Goal: Transaction & Acquisition: Purchase product/service

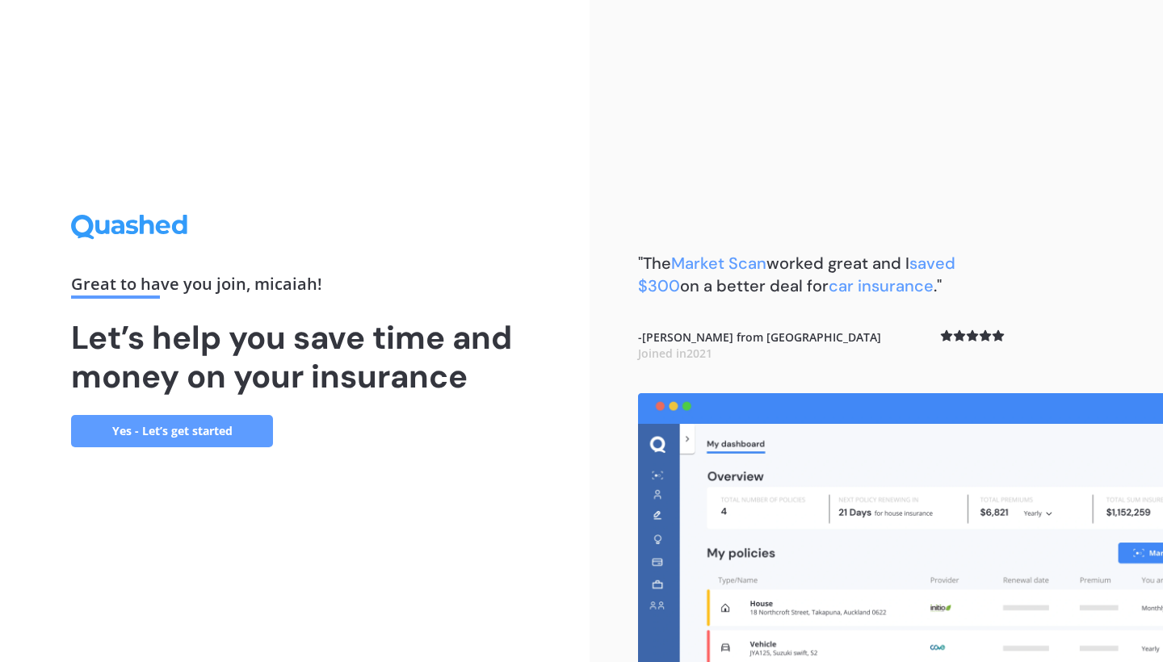
click at [246, 416] on link "Yes - Let’s get started" at bounding box center [172, 431] width 202 height 32
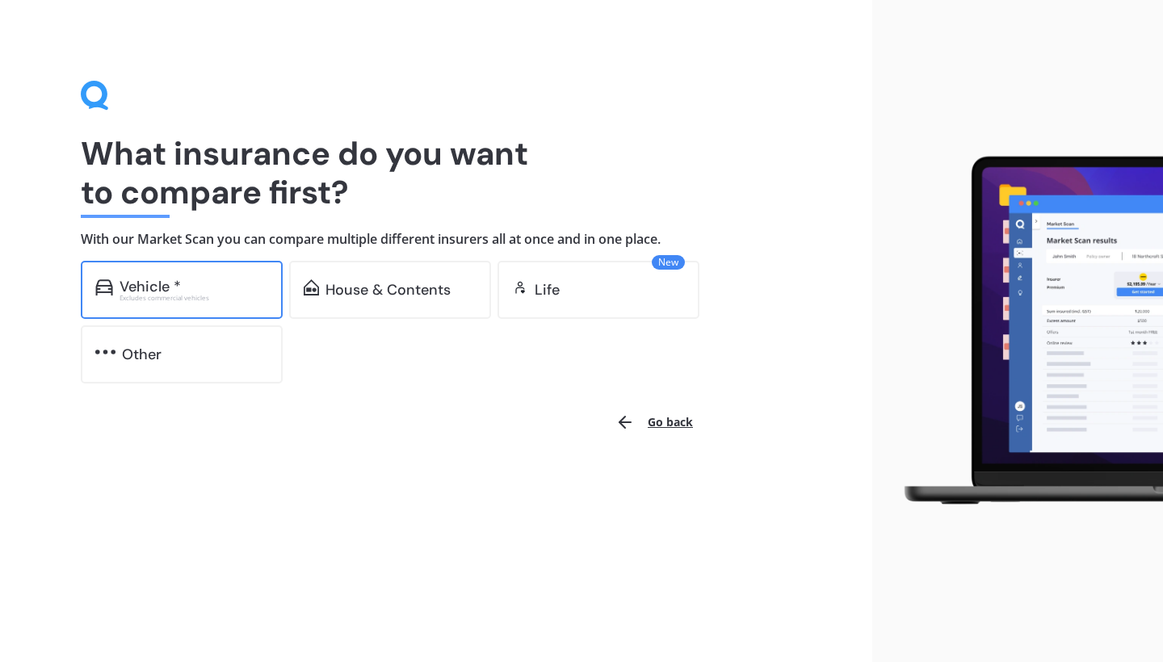
click at [233, 290] on div "Vehicle *" at bounding box center [194, 287] width 149 height 16
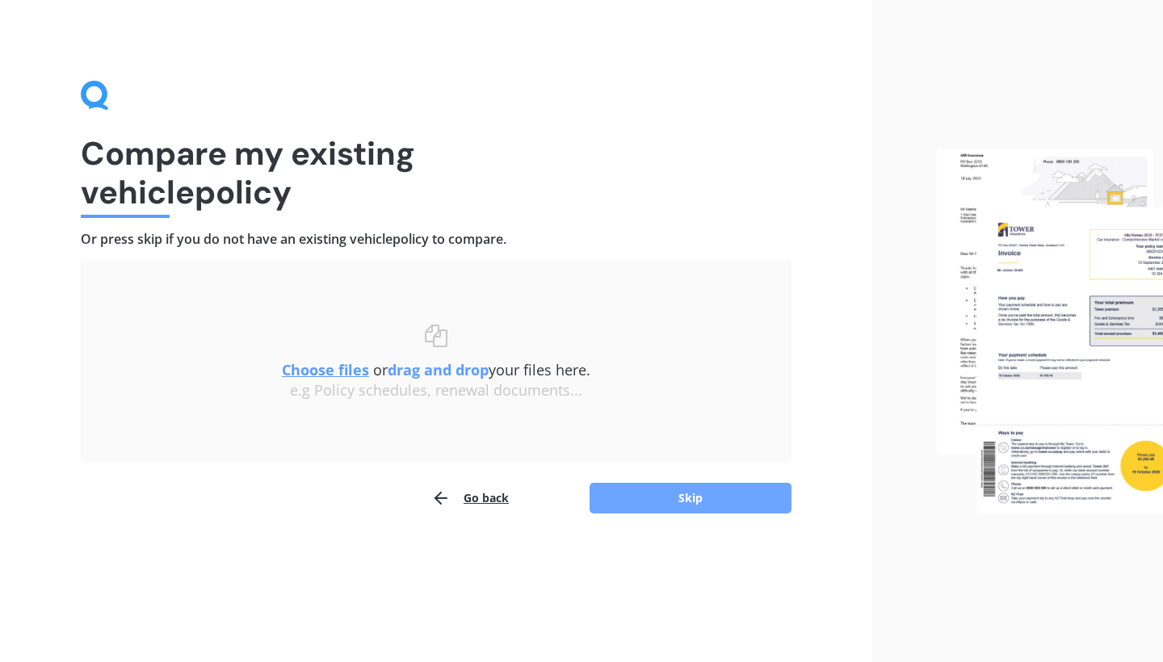
click at [677, 502] on button "Skip" at bounding box center [691, 498] width 202 height 31
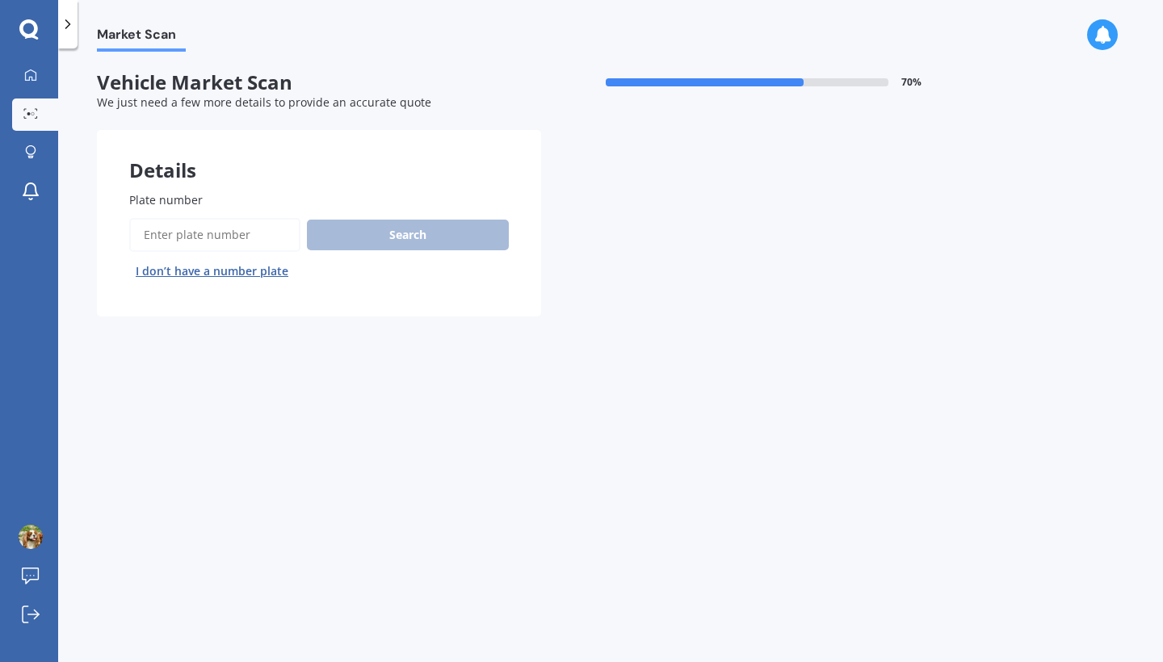
click at [250, 220] on input "Plate number" at bounding box center [214, 235] width 171 height 34
type input "mtk893"
click at [0, 0] on button "Next" at bounding box center [0, 0] width 0 height 0
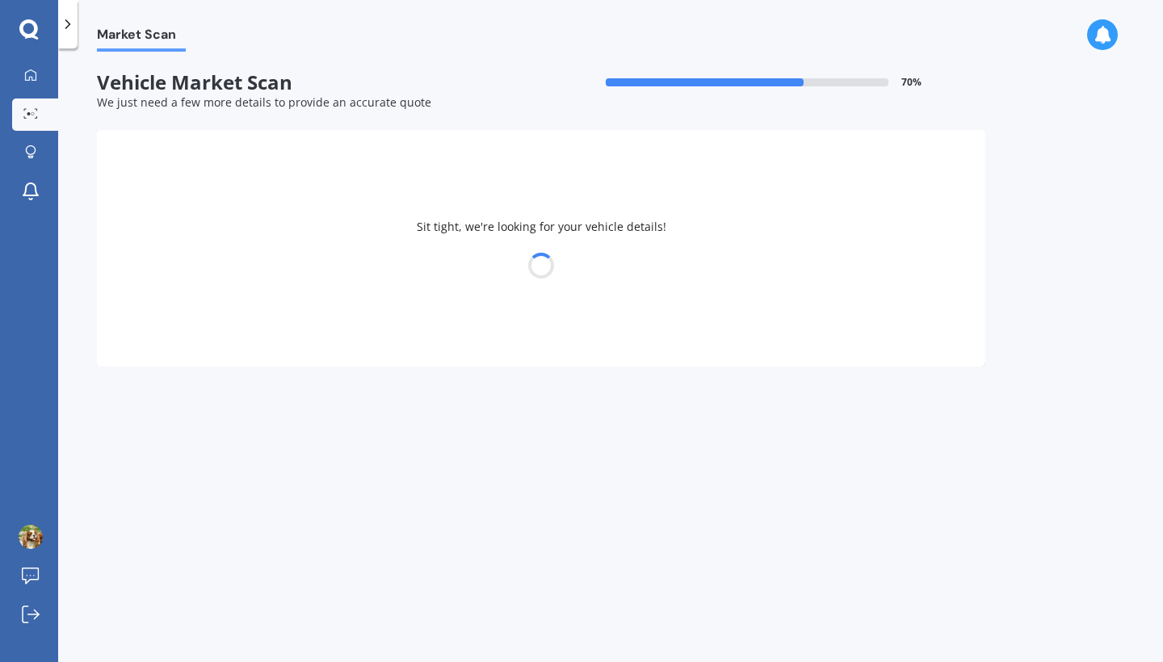
select select "MAZDA"
select select "AXELA"
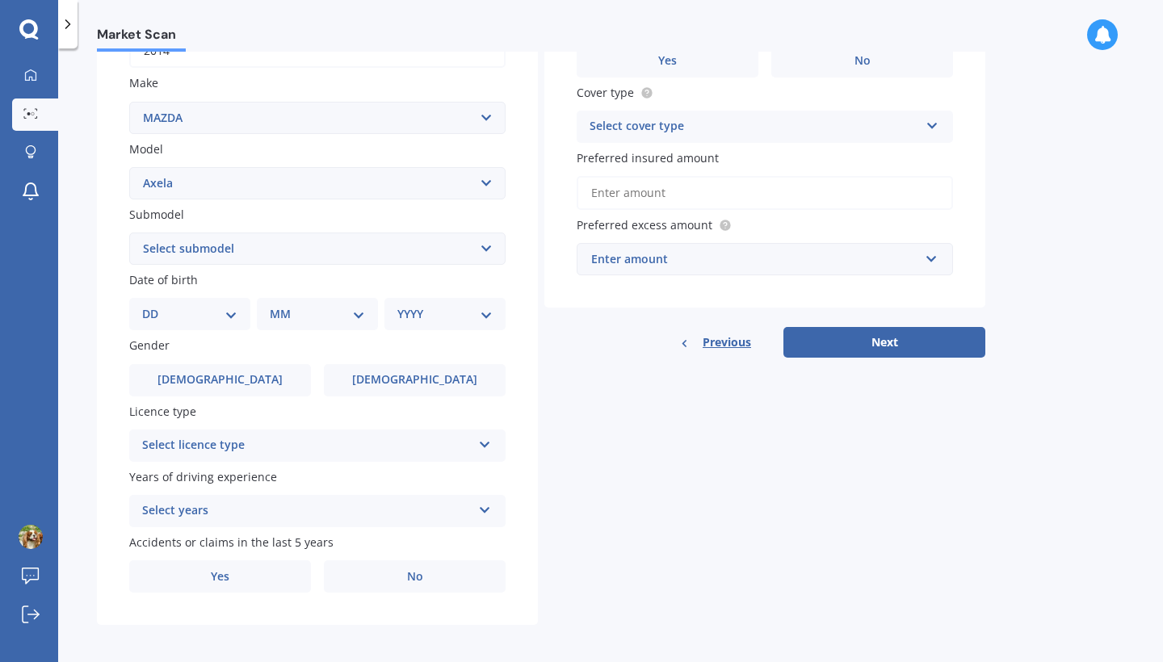
scroll to position [283, 0]
drag, startPoint x: 851, startPoint y: 344, endPoint x: 691, endPoint y: 320, distance: 161.8
click at [694, 321] on div "Vehicle is parked at Enter address manually Is your vehicle on finance? Yes No …" at bounding box center [764, 103] width 441 height 512
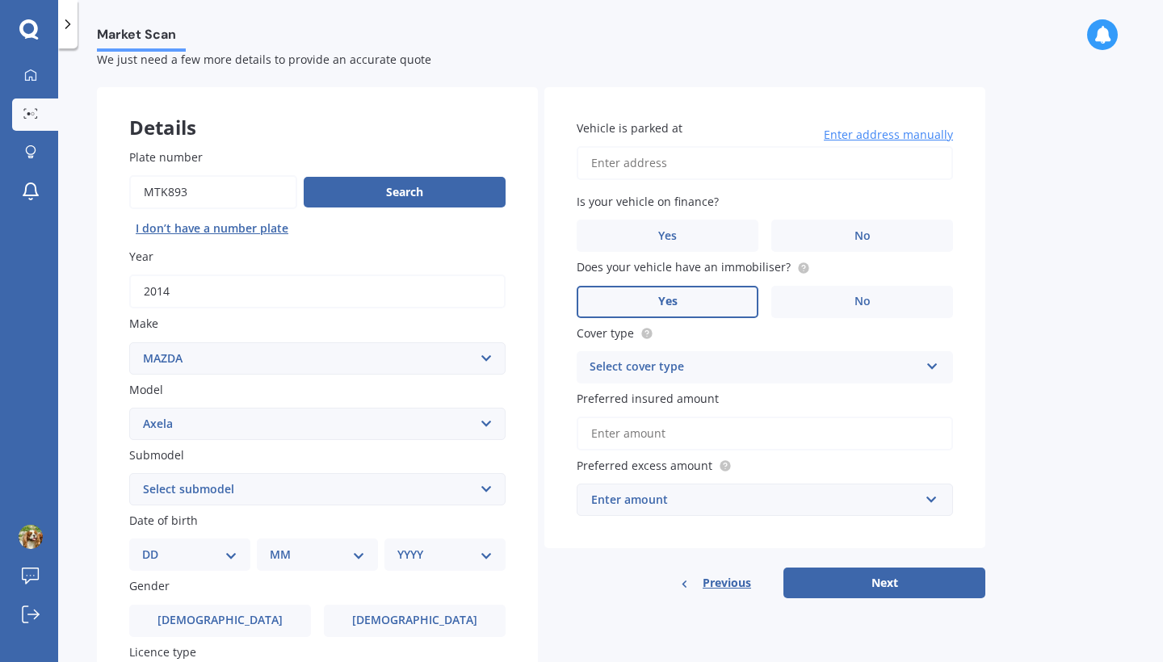
scroll to position [44, 0]
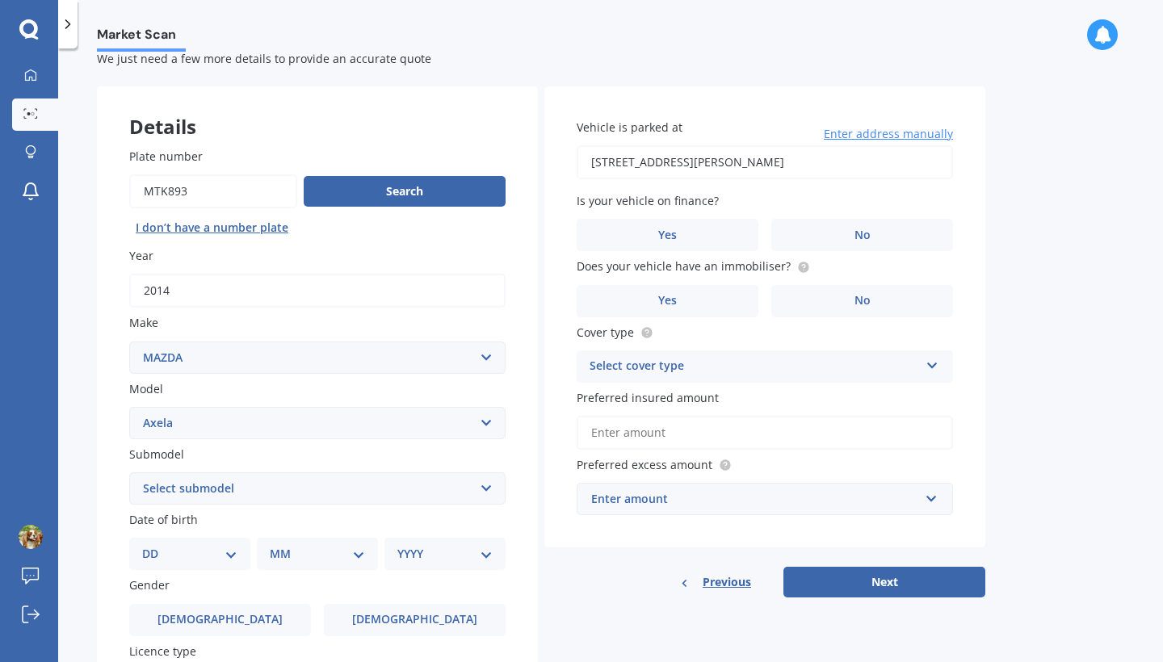
type input "68 Asher Road, Welcome Bay, Tauranga 3175"
click at [833, 230] on label "No" at bounding box center [862, 235] width 182 height 32
click at [0, 0] on input "No" at bounding box center [0, 0] width 0 height 0
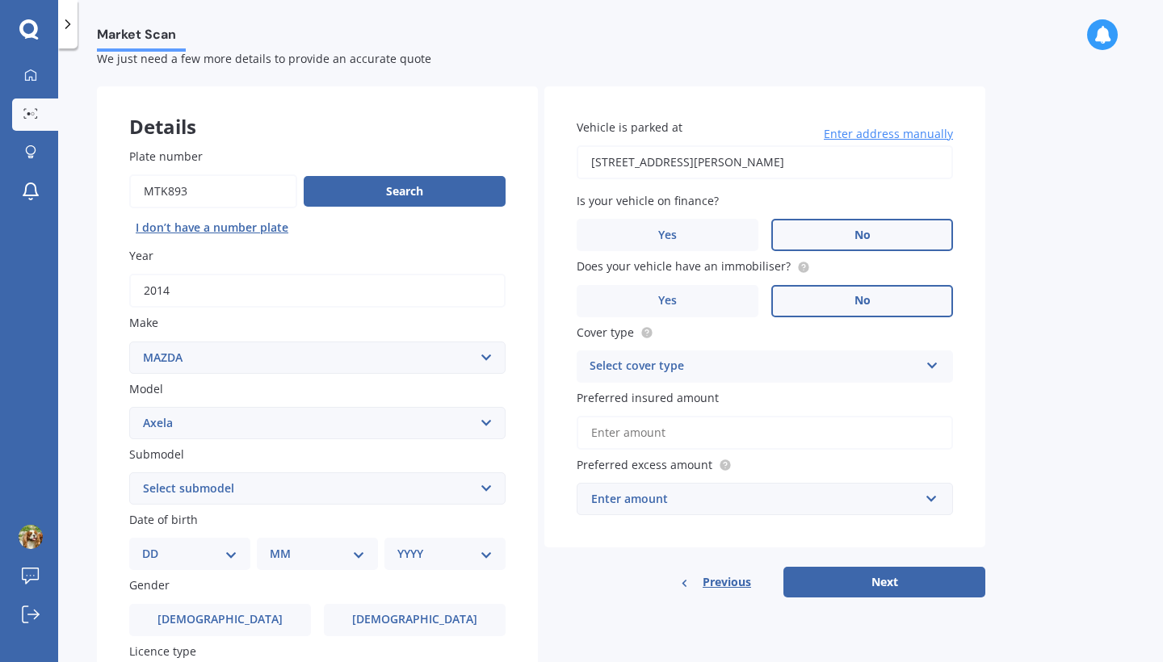
click at [825, 309] on label "No" at bounding box center [862, 301] width 182 height 32
click at [0, 0] on input "No" at bounding box center [0, 0] width 0 height 0
click at [738, 300] on label "Yes" at bounding box center [668, 301] width 182 height 32
click at [0, 0] on input "Yes" at bounding box center [0, 0] width 0 height 0
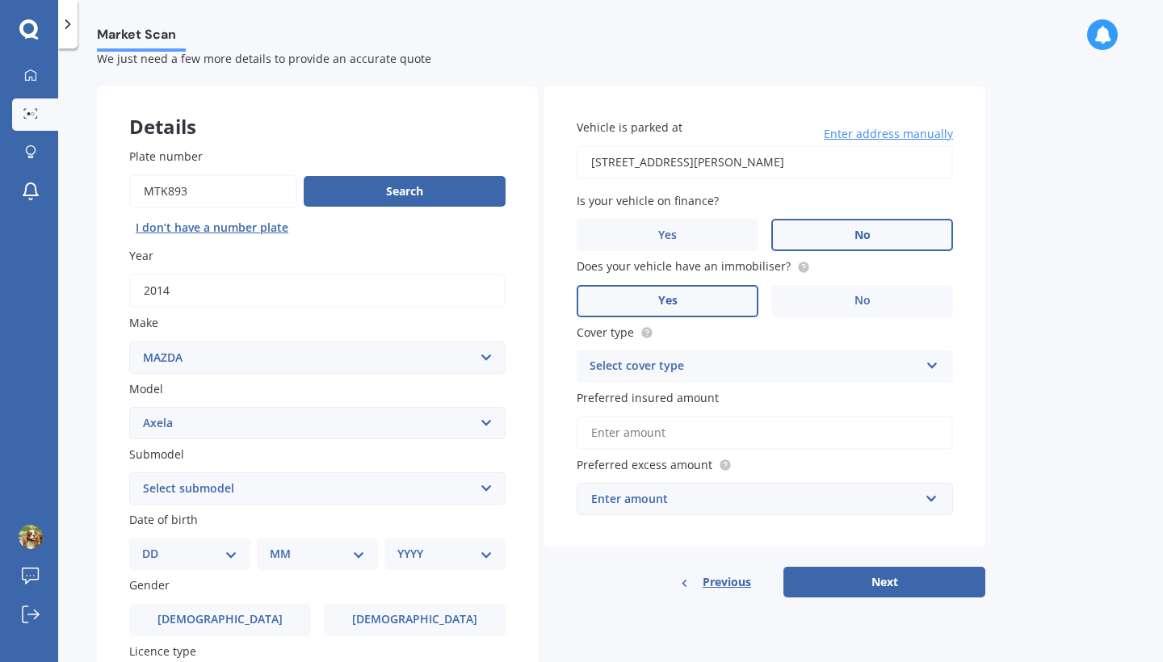
click at [744, 342] on div "Cover type Select cover type Comprehensive Third Party, Fire & Theft Third Party" at bounding box center [765, 353] width 376 height 59
click at [742, 357] on div "Select cover type" at bounding box center [755, 366] width 330 height 19
click at [729, 395] on div "Comprehensive" at bounding box center [765, 398] width 375 height 29
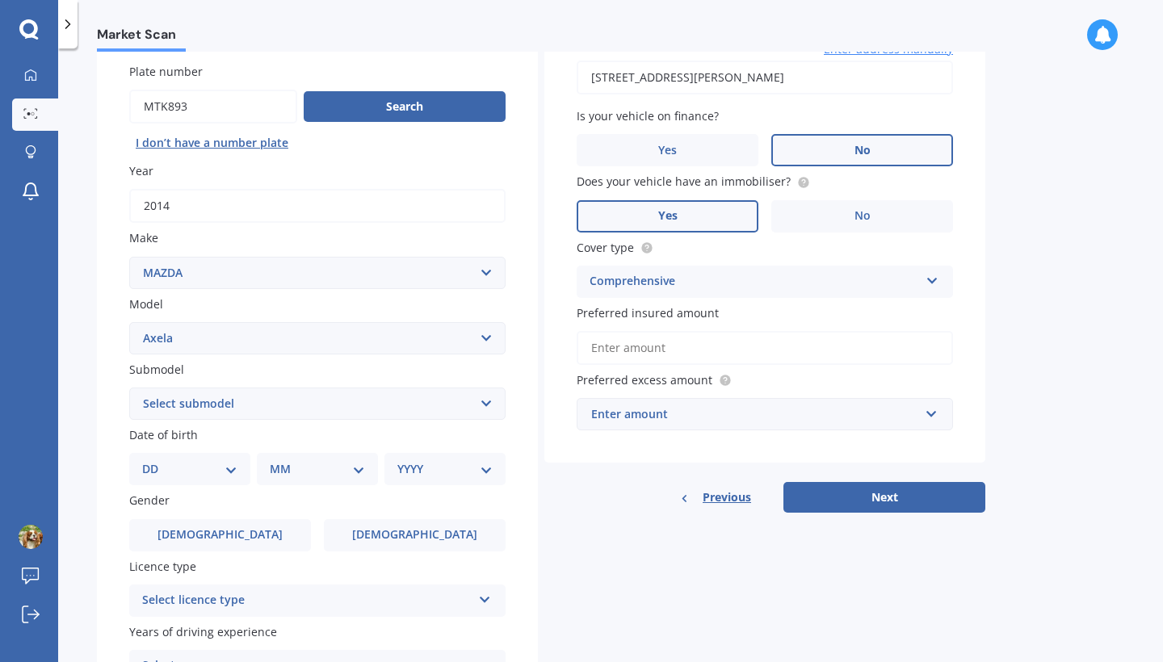
scroll to position [130, 0]
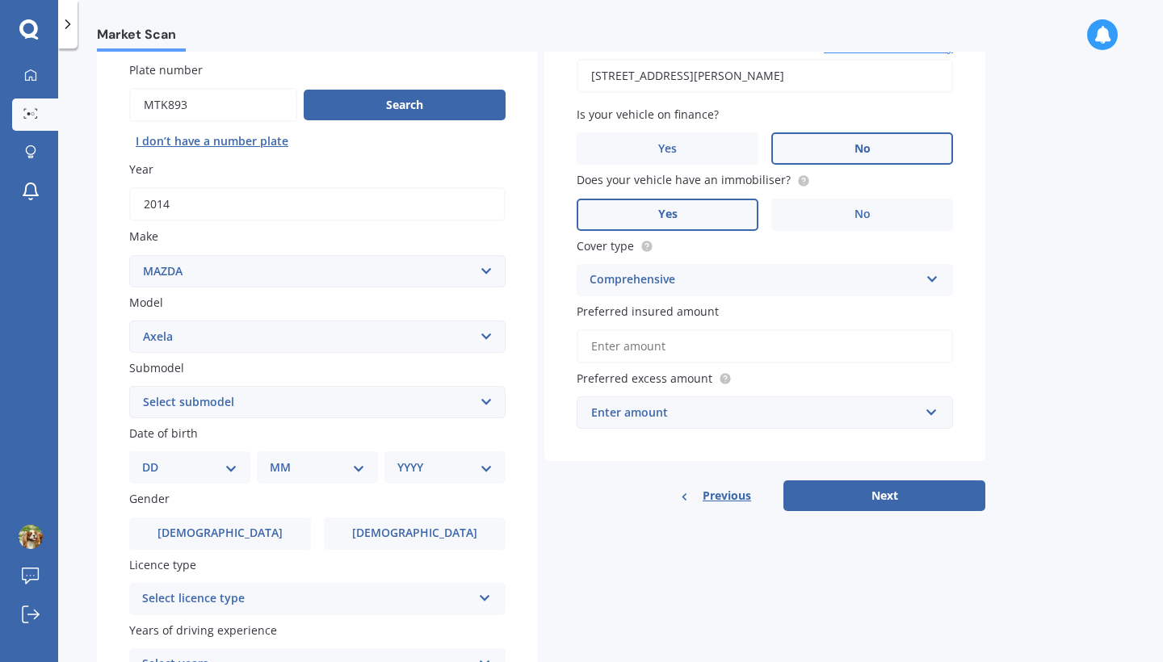
click at [728, 342] on input "Preferred insured amount" at bounding box center [765, 347] width 376 height 34
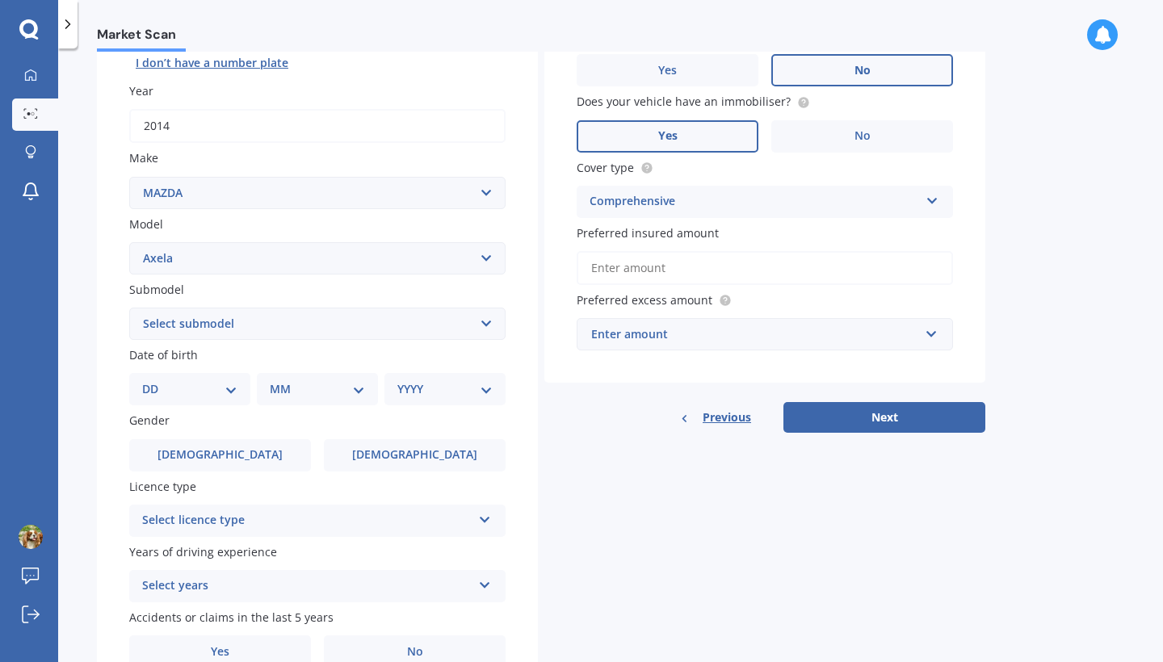
scroll to position [209, 0]
click at [713, 341] on input "text" at bounding box center [759, 333] width 362 height 31
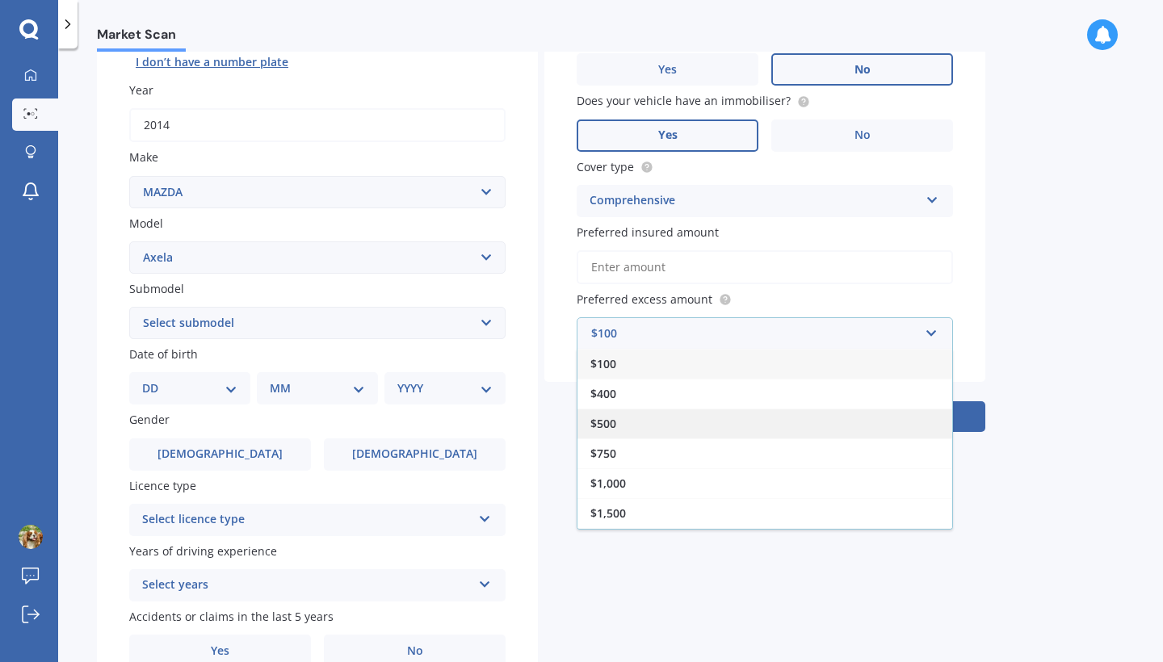
click at [684, 415] on div "$500" at bounding box center [765, 424] width 375 height 30
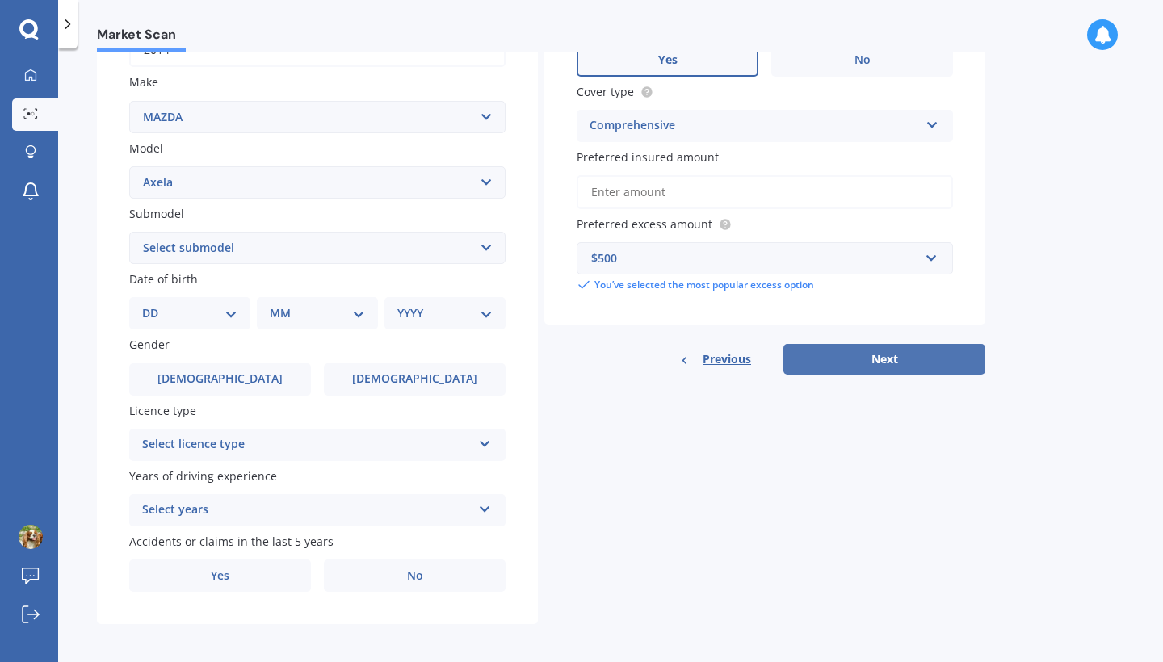
scroll to position [283, 0]
click at [793, 269] on input "text" at bounding box center [759, 260] width 362 height 31
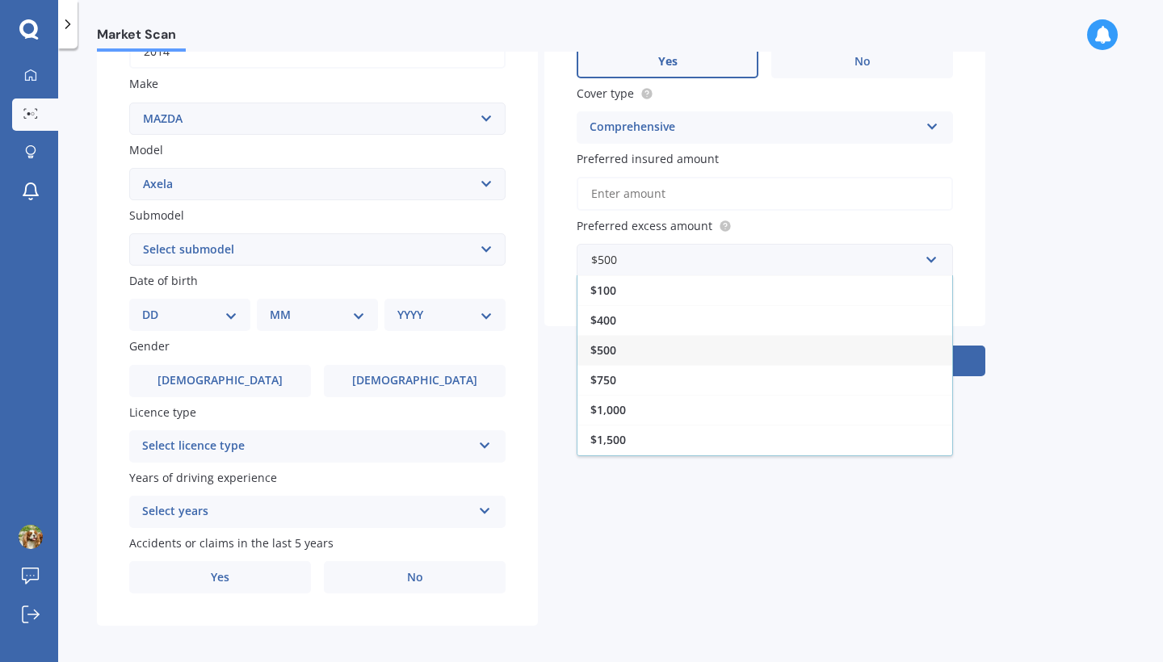
click at [1006, 330] on div "Market Scan Vehicle Market Scan 70 % We just need a few more details to provide…" at bounding box center [610, 359] width 1105 height 614
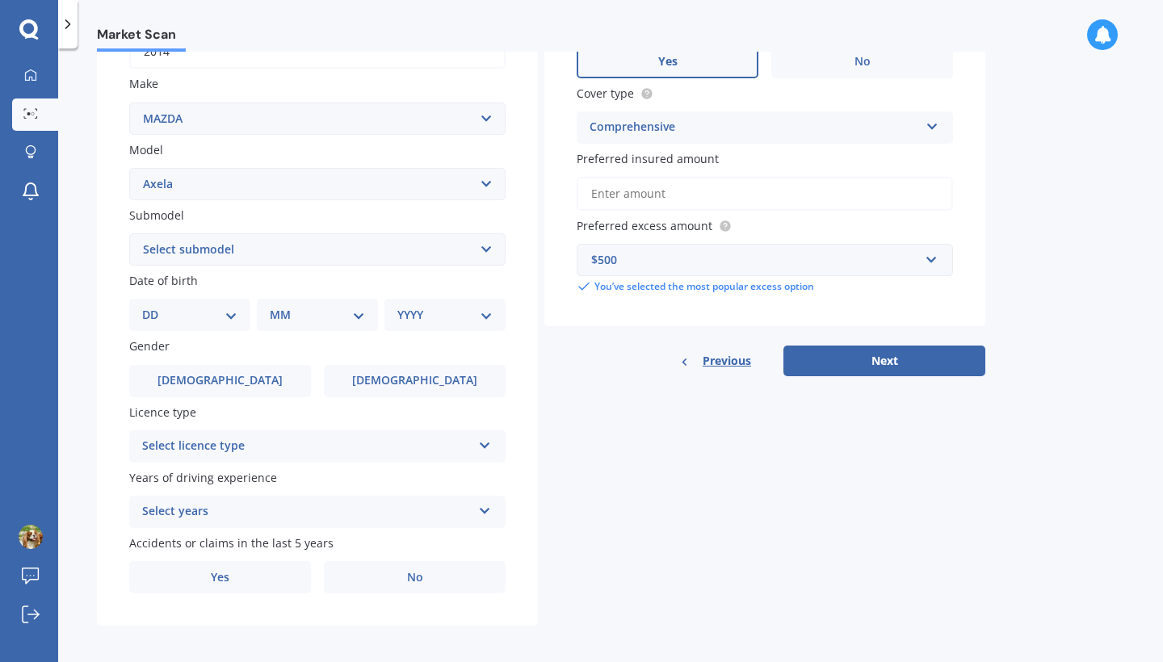
click at [313, 437] on div "Select licence type" at bounding box center [307, 446] width 330 height 19
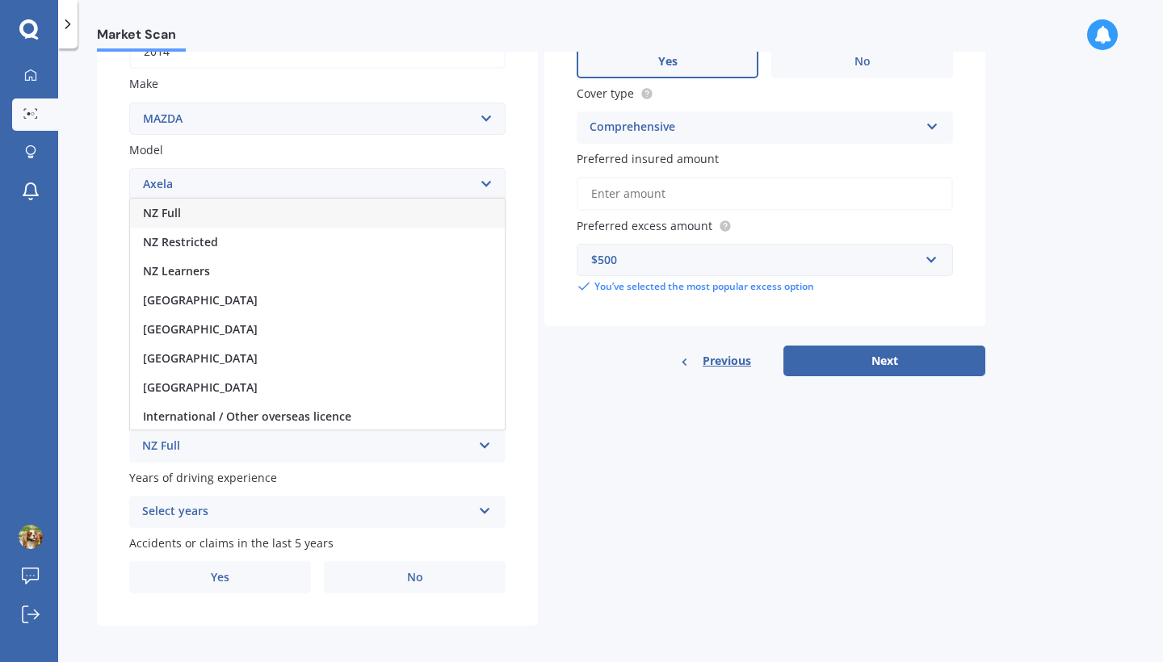
click at [270, 199] on div "NZ Full" at bounding box center [317, 213] width 375 height 29
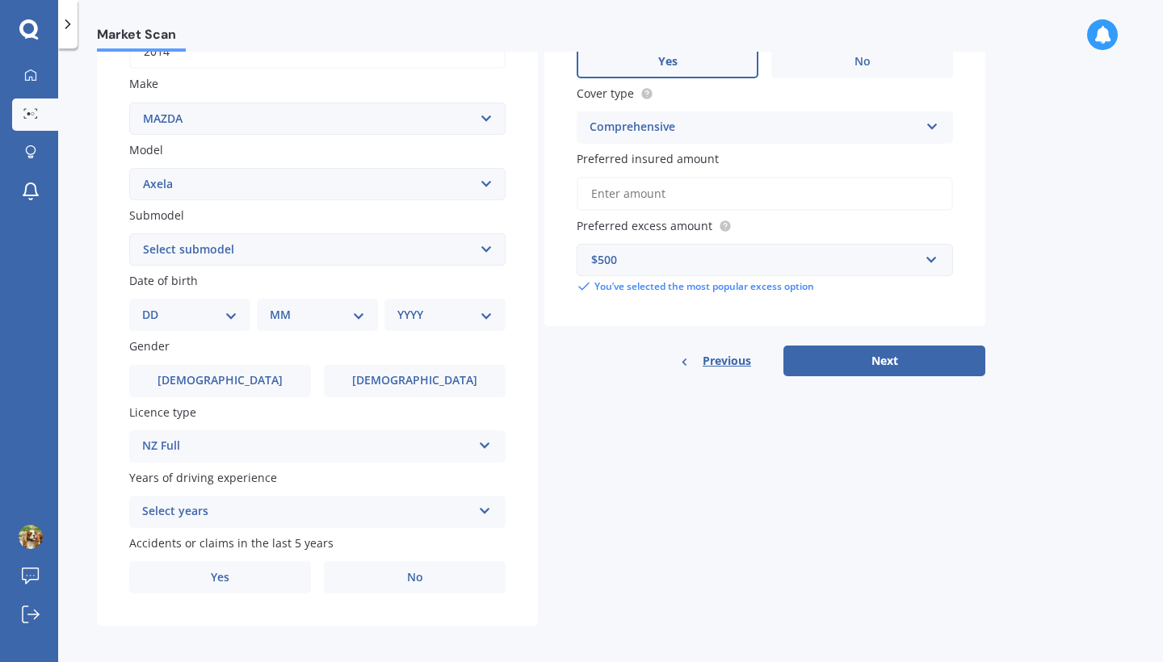
select select "07"
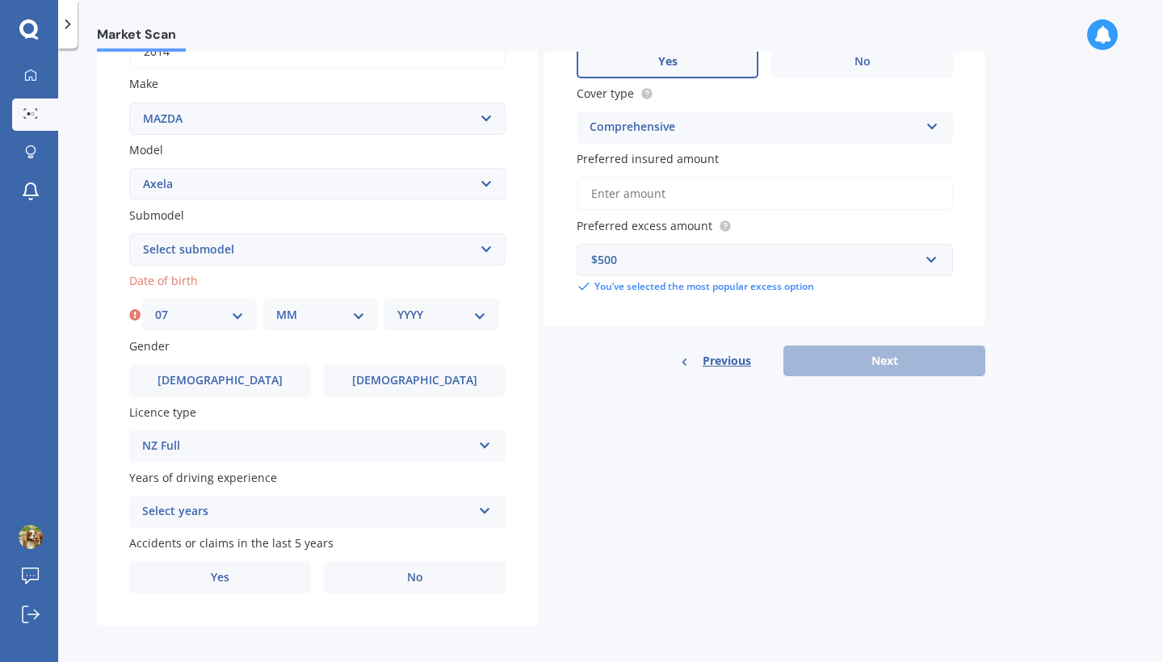
select select "07"
select select "2000"
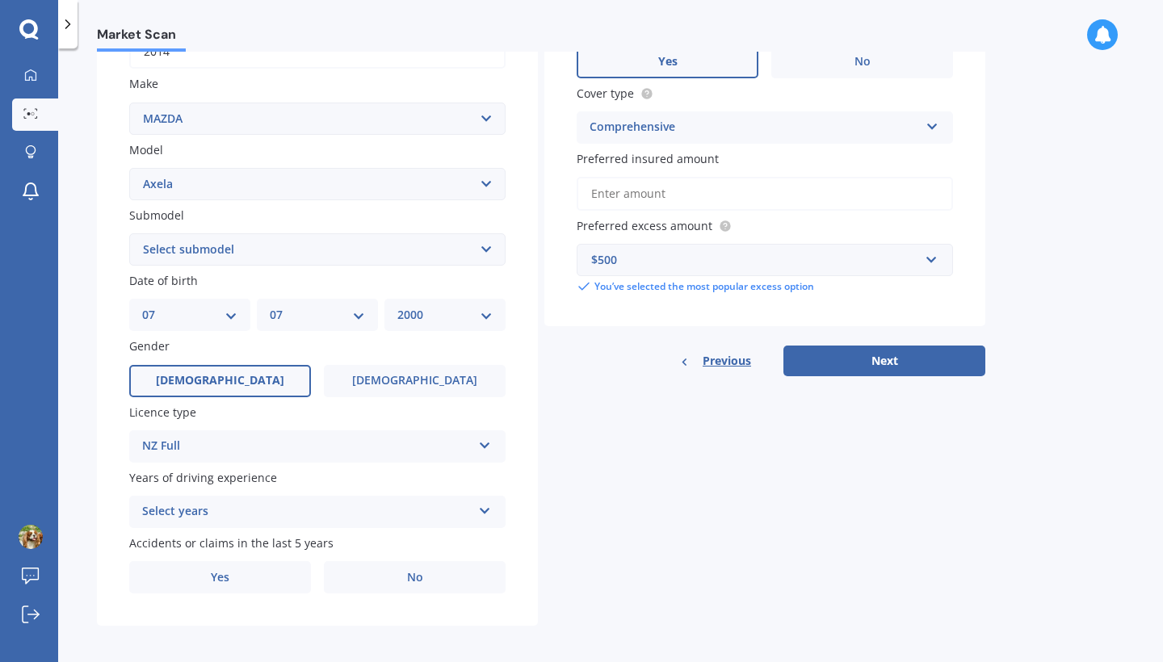
click at [246, 372] on label "Male" at bounding box center [220, 381] width 182 height 32
click at [0, 0] on input "Male" at bounding box center [0, 0] width 0 height 0
click at [396, 385] on label "Female" at bounding box center [415, 381] width 182 height 32
click at [0, 0] on input "Female" at bounding box center [0, 0] width 0 height 0
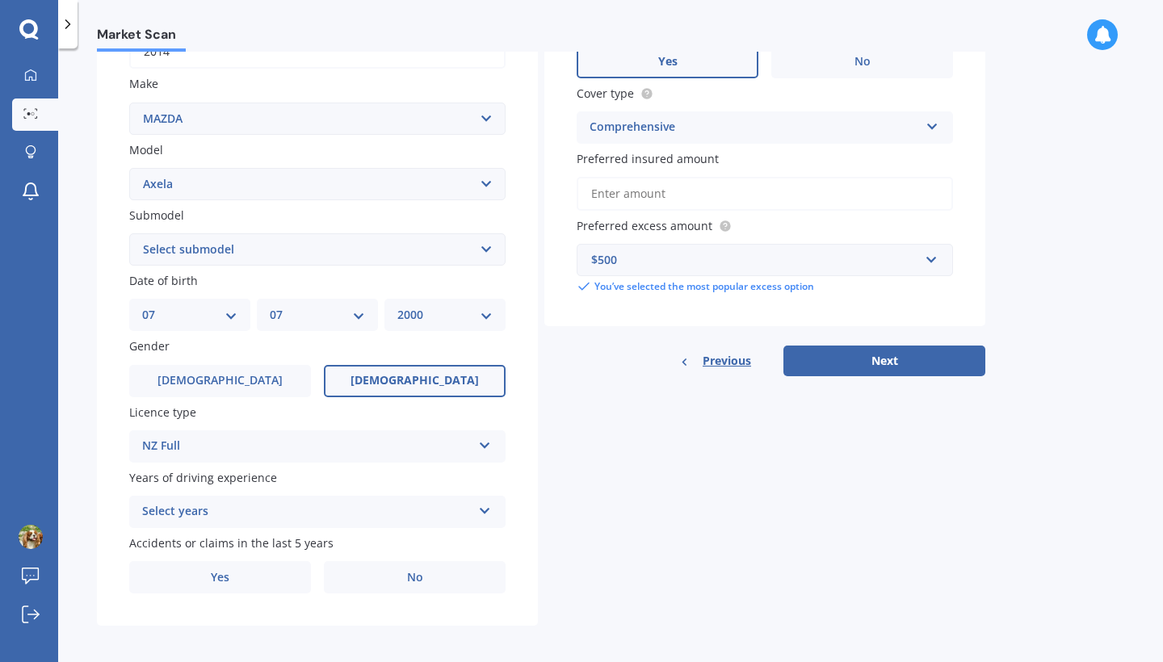
click at [323, 507] on div "Select years" at bounding box center [307, 511] width 330 height 19
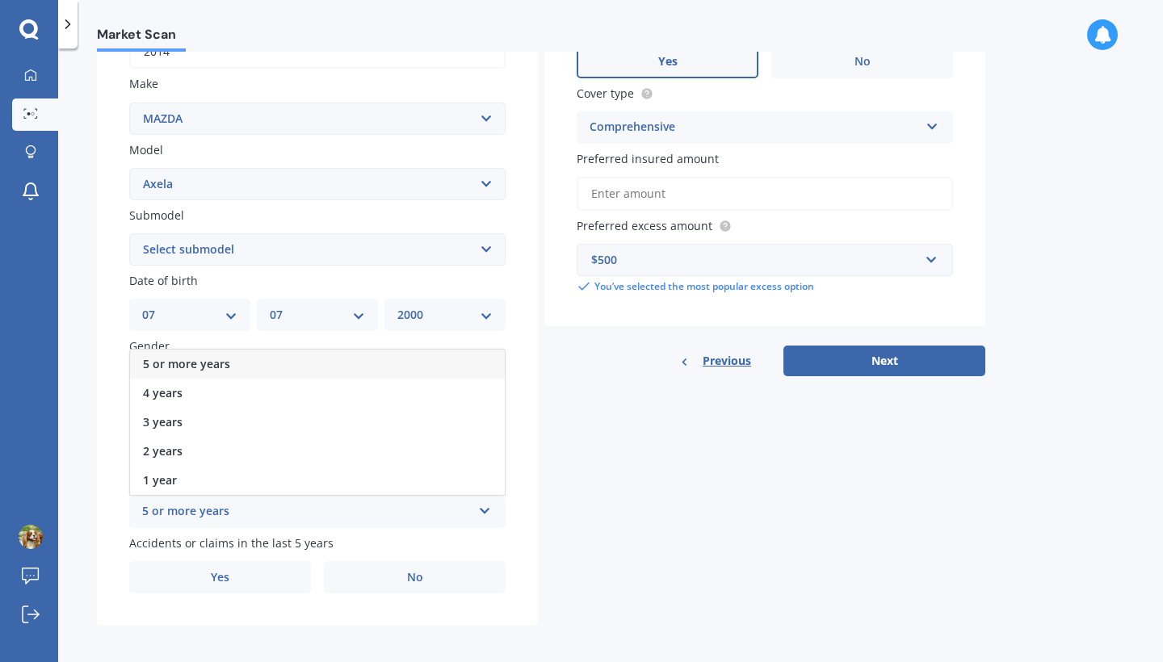
click at [258, 361] on div "5 or more years" at bounding box center [317, 364] width 375 height 29
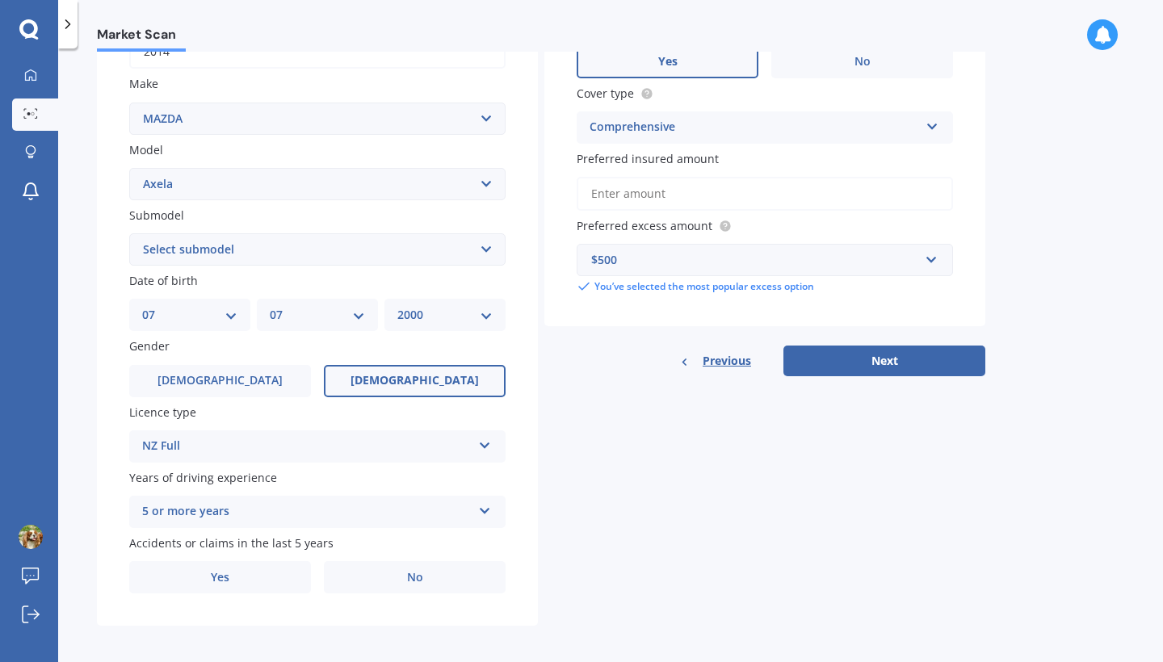
scroll to position [0, 0]
click at [351, 572] on label "No" at bounding box center [415, 577] width 182 height 32
click at [0, 0] on input "No" at bounding box center [0, 0] width 0 height 0
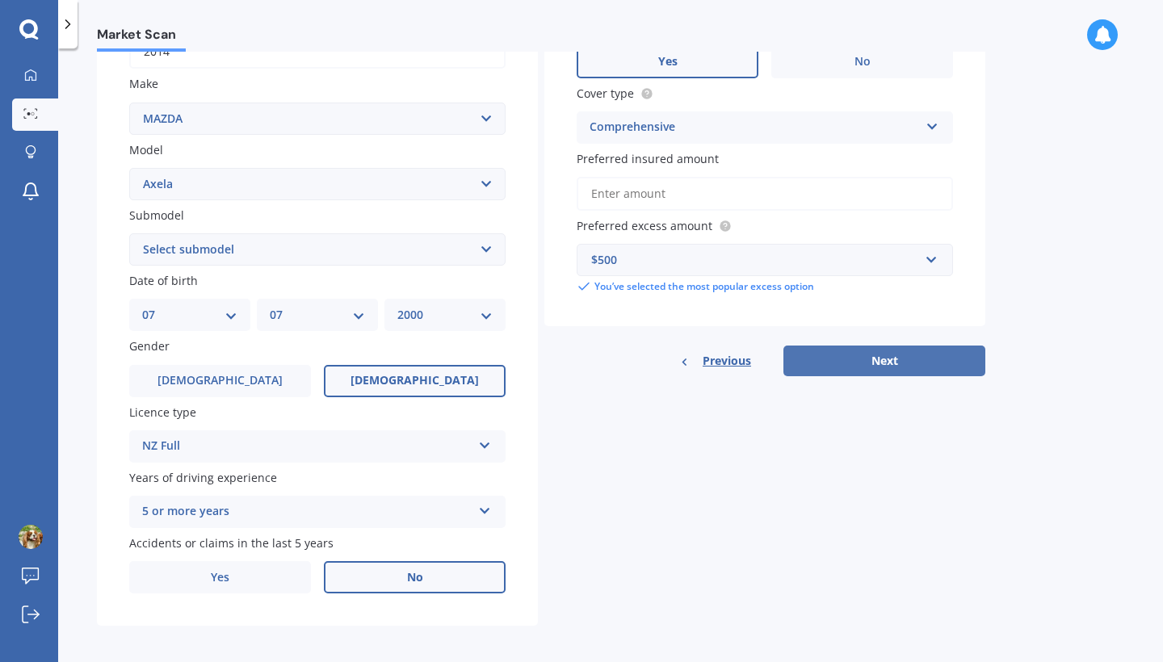
click at [957, 355] on button "Next" at bounding box center [885, 361] width 202 height 31
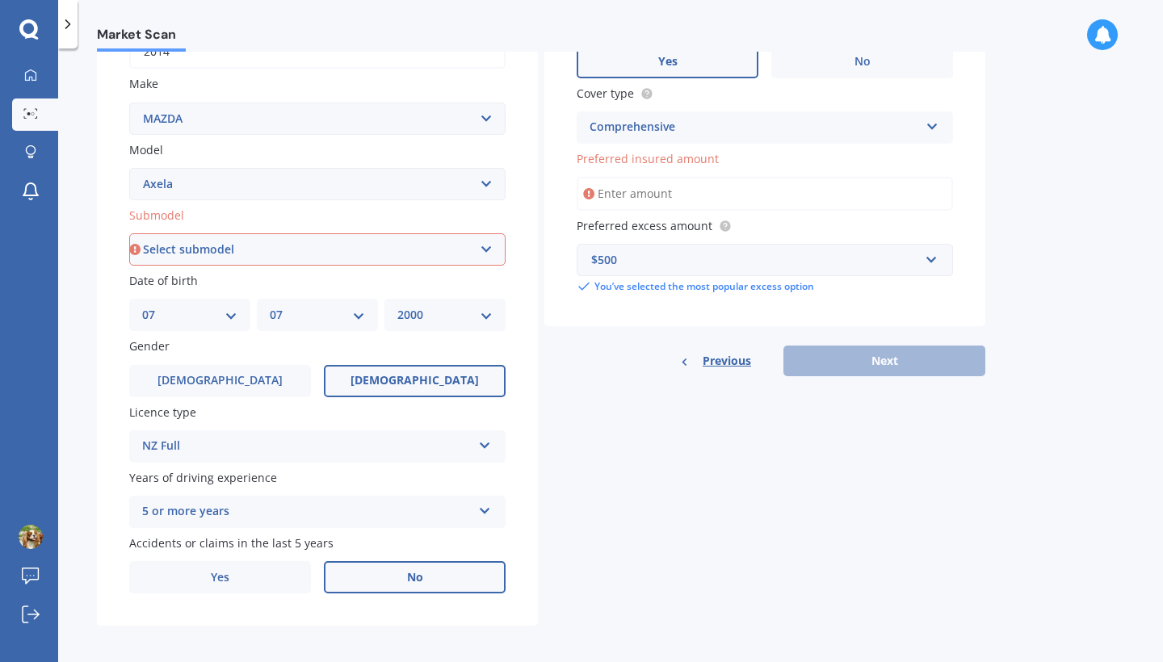
select select "HATCHBACK"
click at [679, 196] on input "Preferred insured amount" at bounding box center [765, 194] width 376 height 34
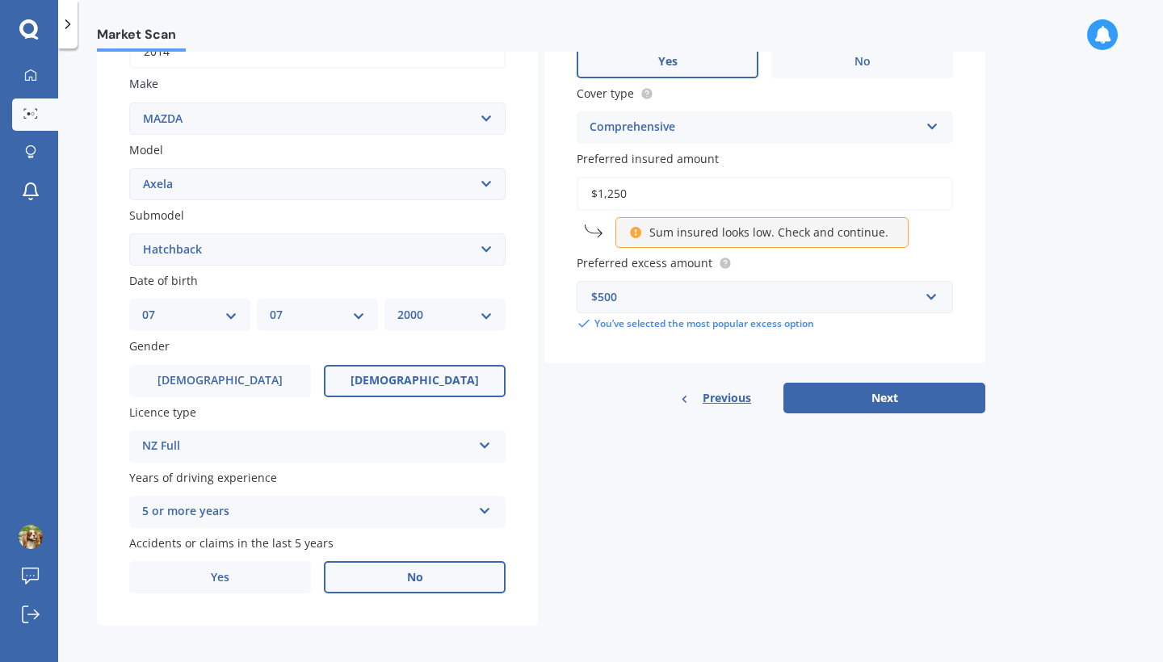
type input "$12,500"
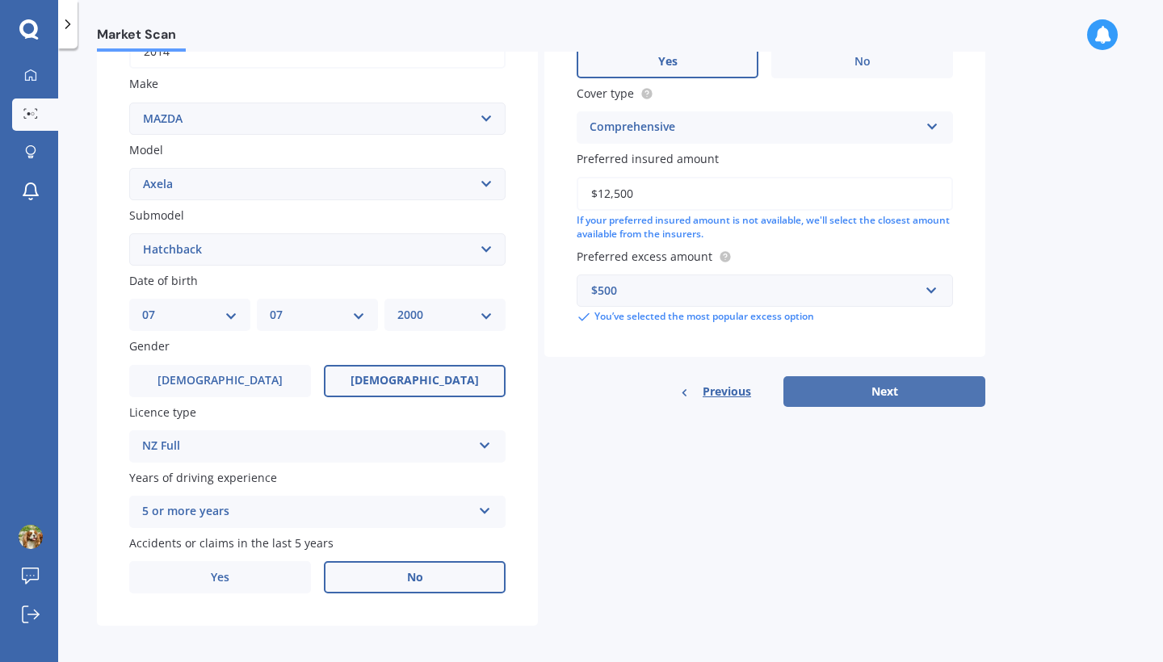
click at [887, 395] on button "Next" at bounding box center [885, 391] width 202 height 31
select select "07"
select select "2000"
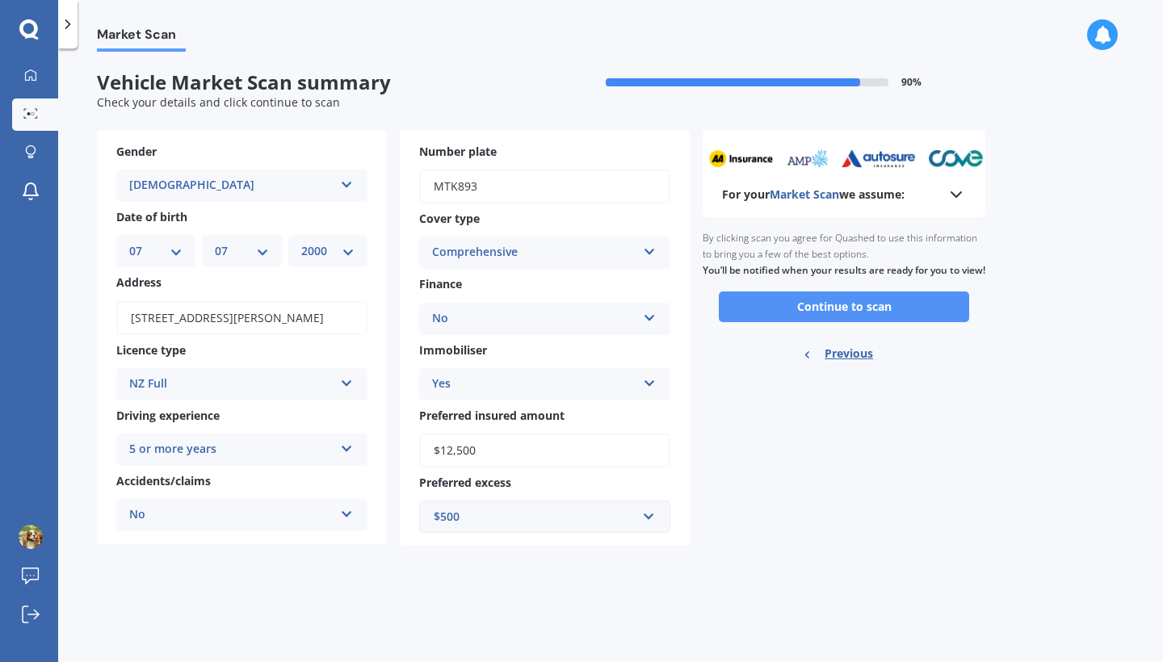
click at [850, 317] on button "Continue to scan" at bounding box center [844, 307] width 250 height 31
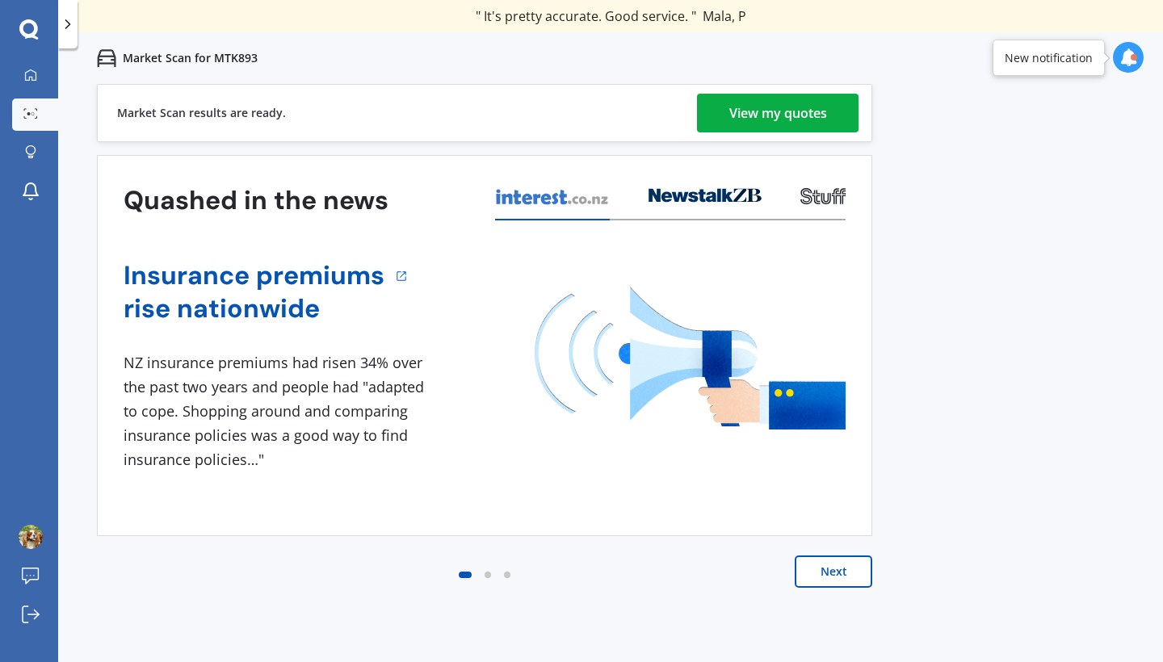
click at [819, 134] on div "Market Scan results are ready. View my quotes" at bounding box center [484, 113] width 775 height 58
click at [824, 112] on div "View my quotes" at bounding box center [778, 113] width 98 height 39
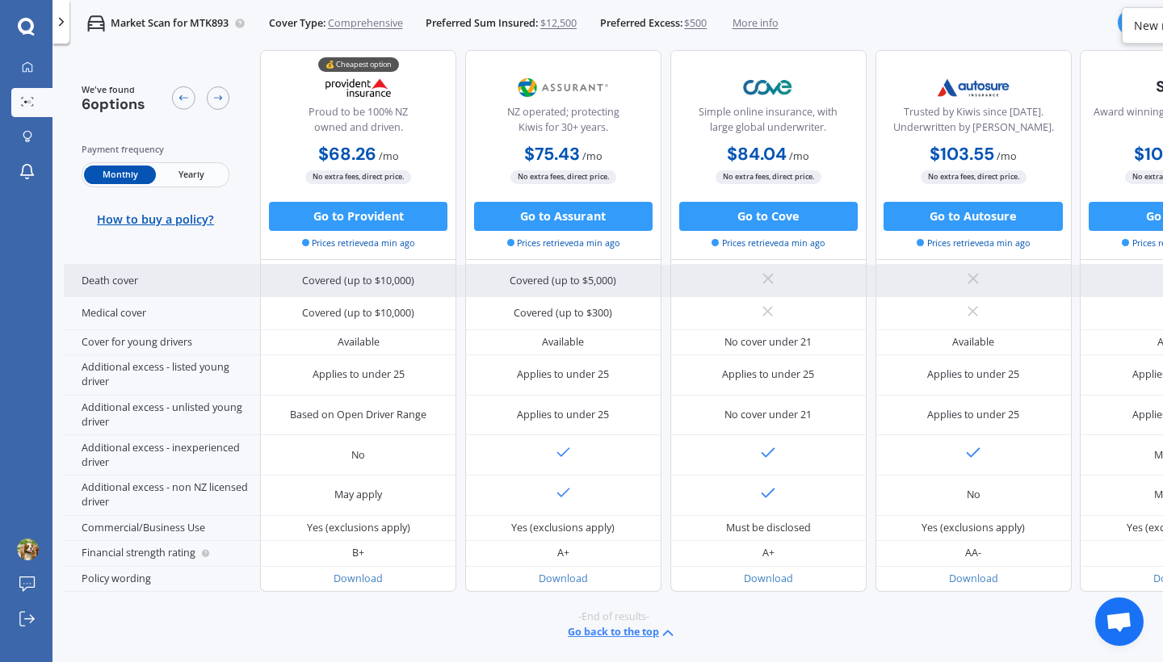
scroll to position [762, 0]
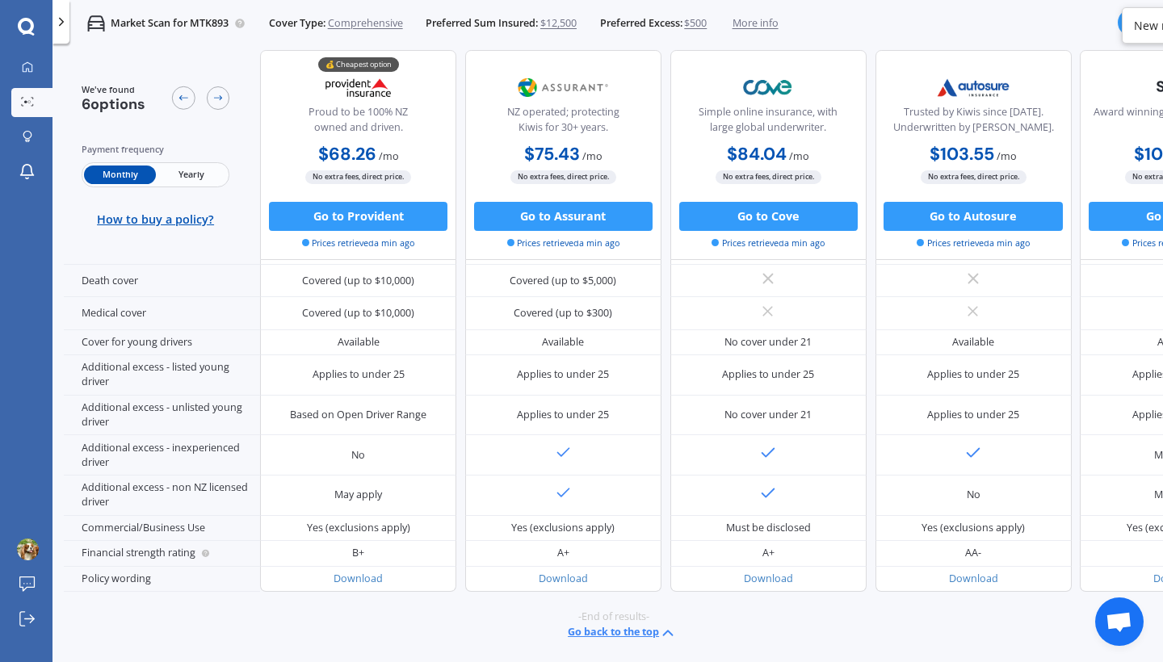
click at [200, 179] on span "Yearly" at bounding box center [191, 174] width 71 height 19
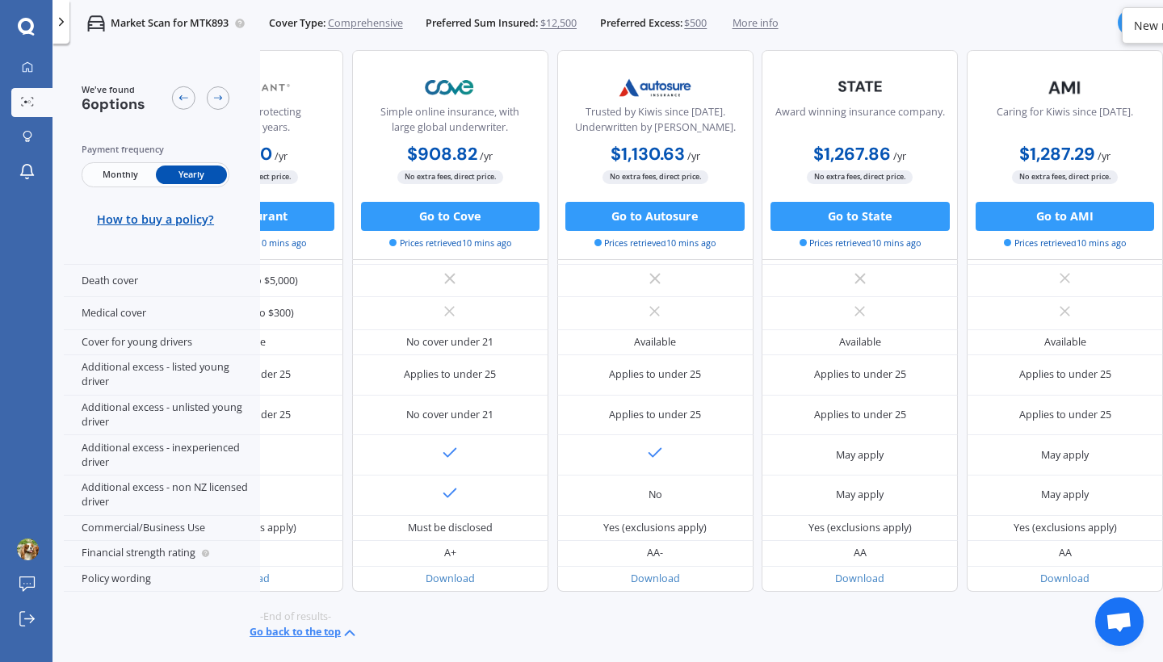
scroll to position [756, 361]
click at [124, 169] on span "Monthly" at bounding box center [119, 174] width 71 height 19
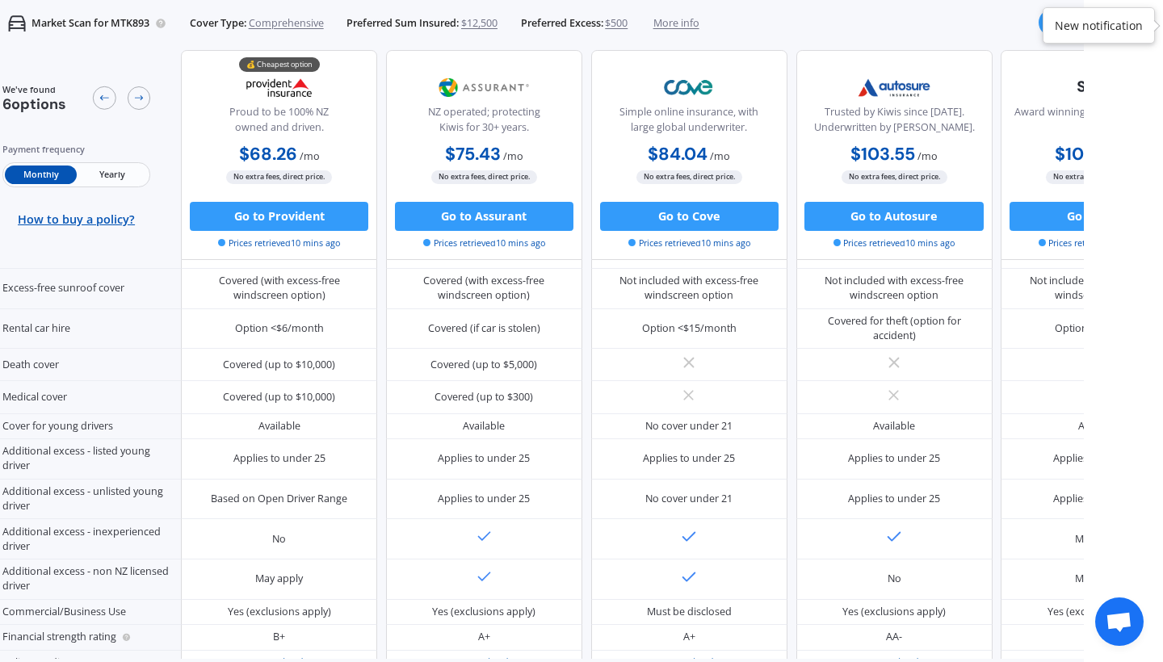
scroll to position [627, 0]
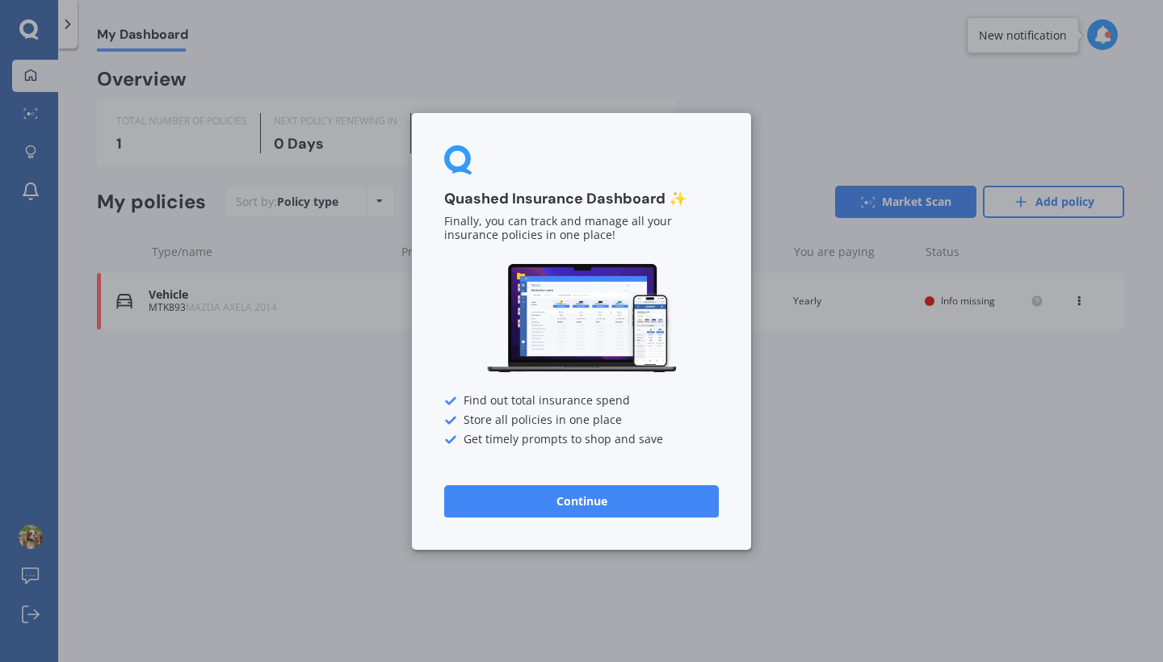
click at [558, 503] on button "Continue" at bounding box center [581, 501] width 275 height 32
